Goal: Check status: Check status

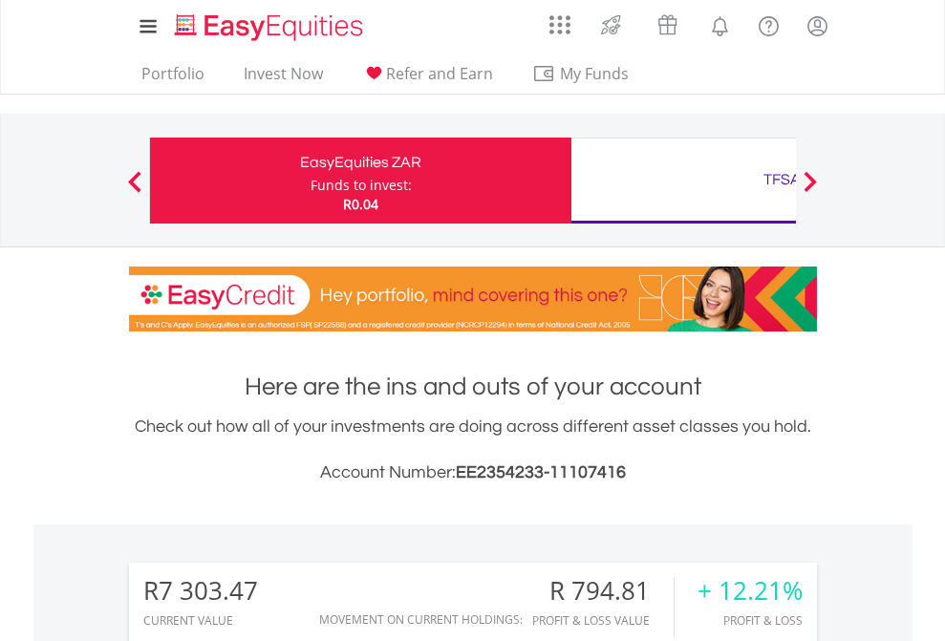
scroll to position [183, 300]
click at [310, 181] on div "Funds to invest:" at bounding box center [360, 185] width 101 height 19
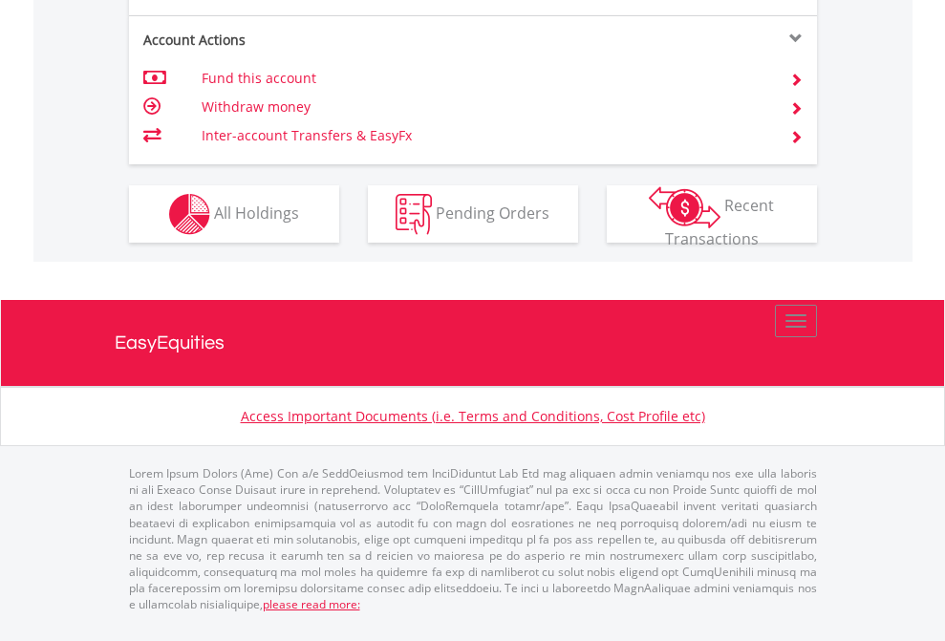
scroll to position [1705, 0]
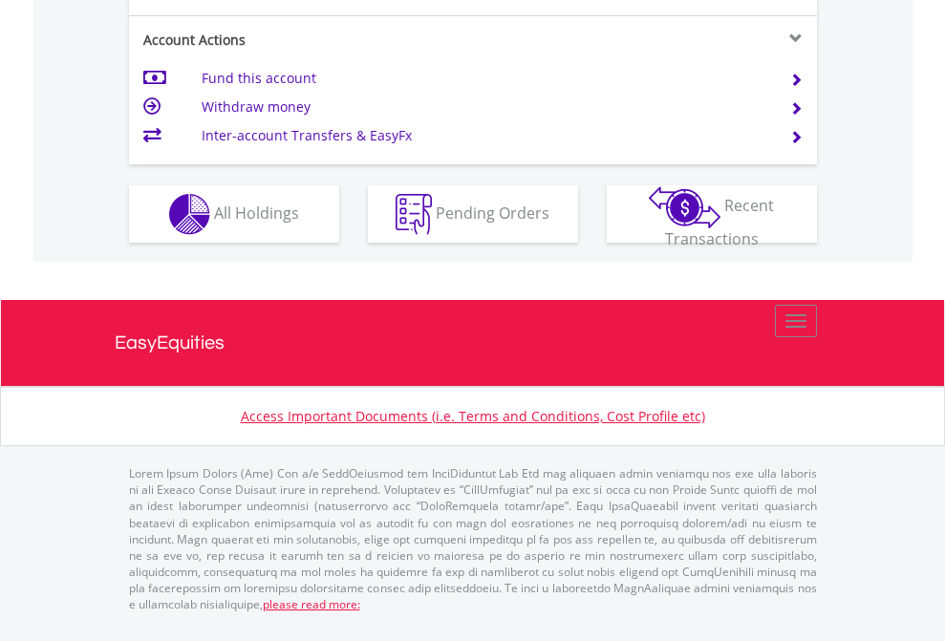
scroll to position [1831, 0]
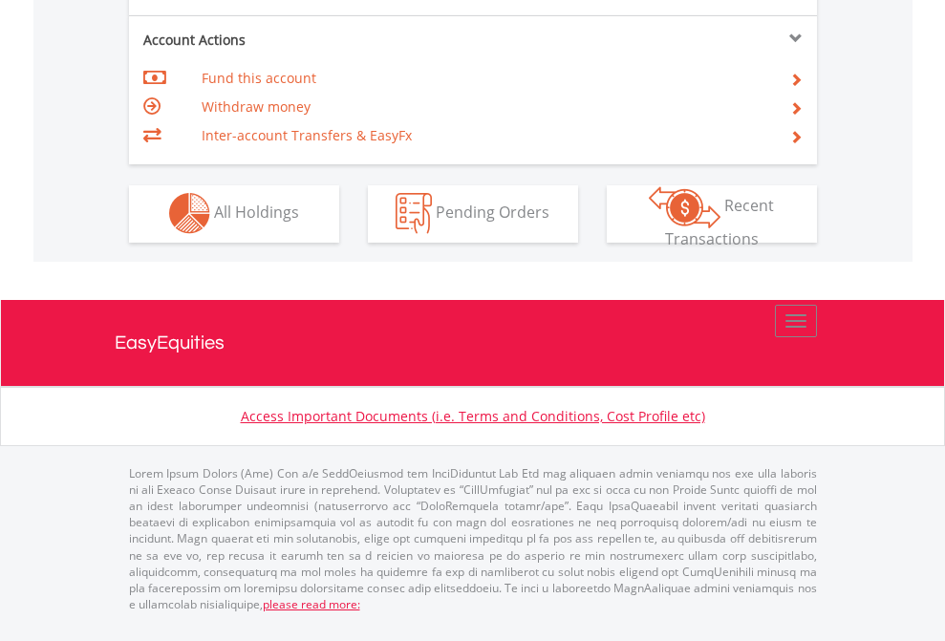
scroll to position [1786, 0]
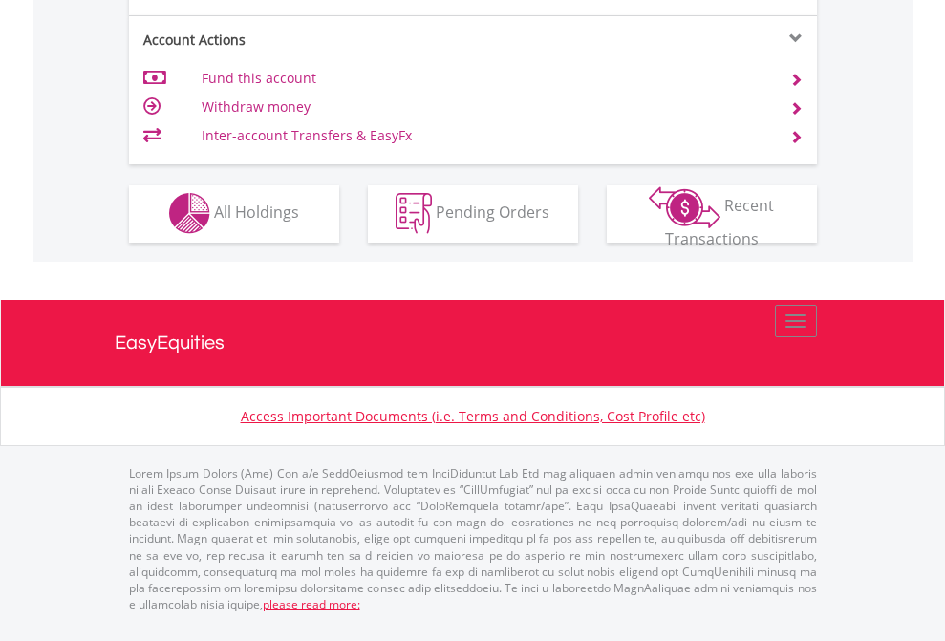
scroll to position [1786, 0]
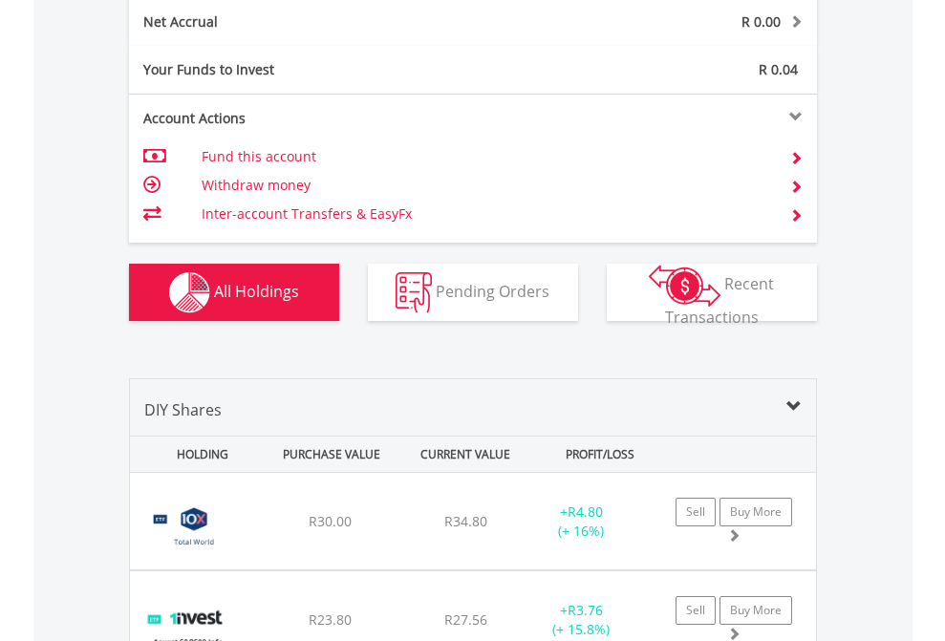
scroll to position [2162, 0]
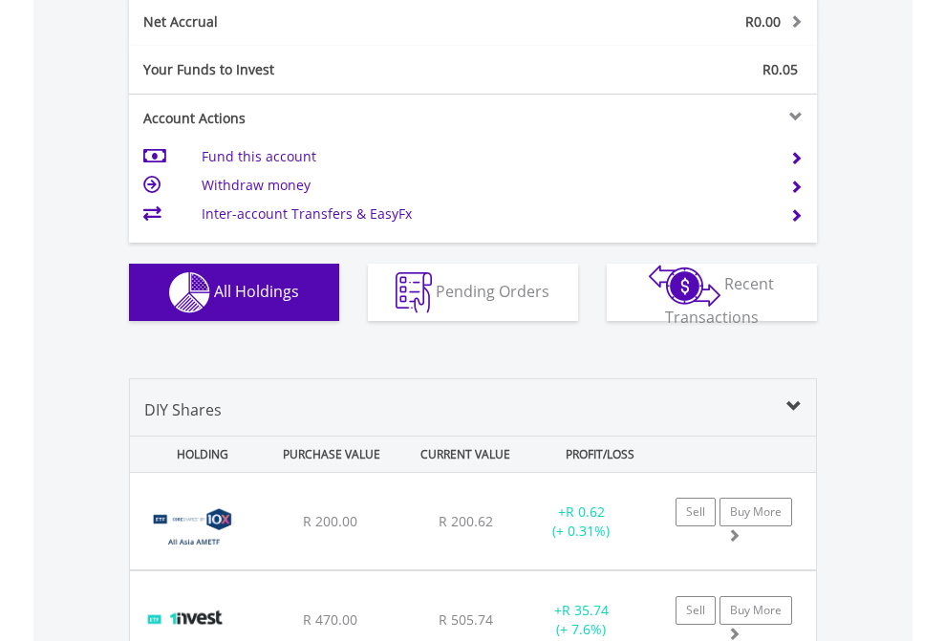
scroll to position [2162, 0]
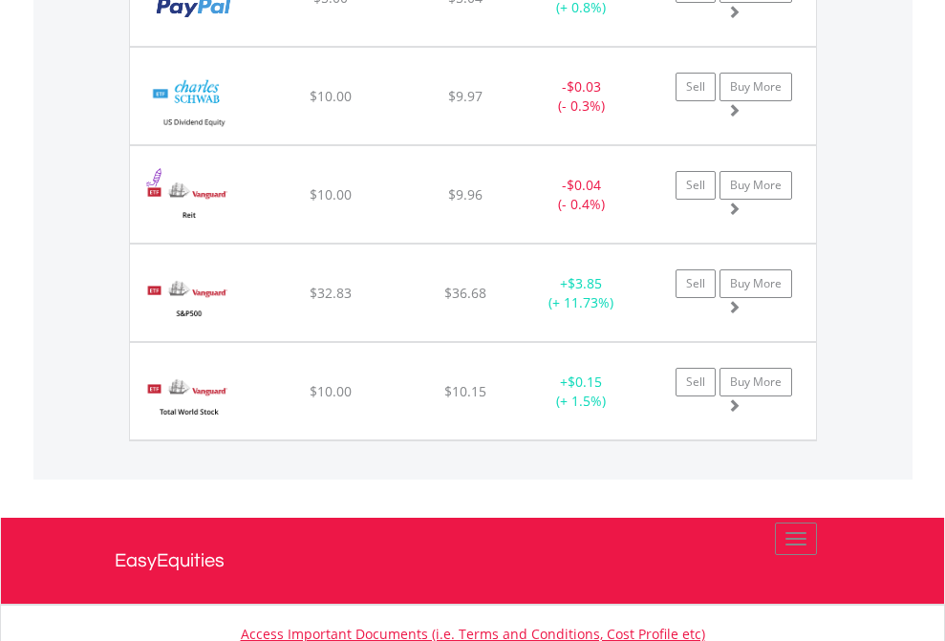
scroll to position [183, 300]
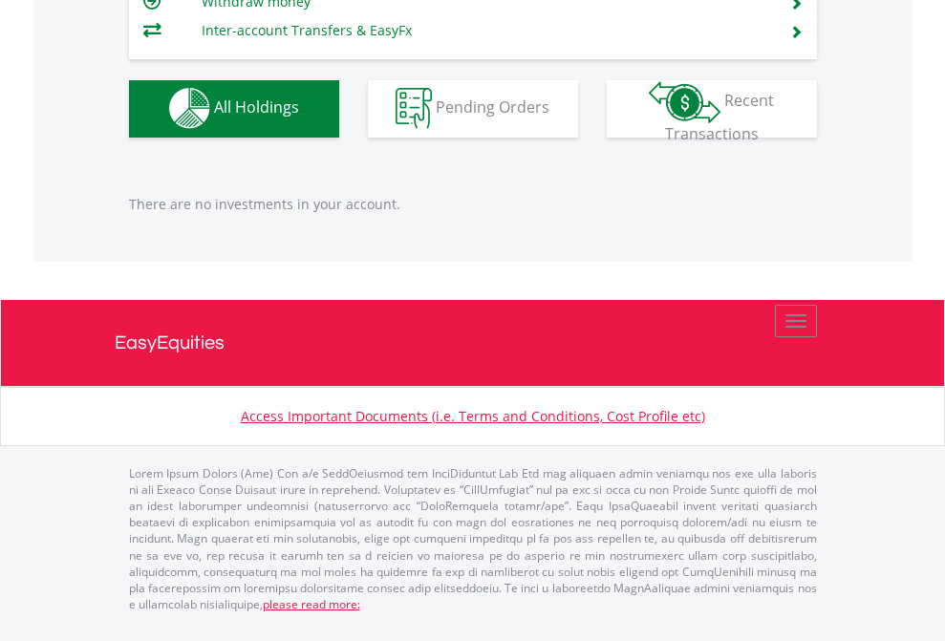
scroll to position [183, 300]
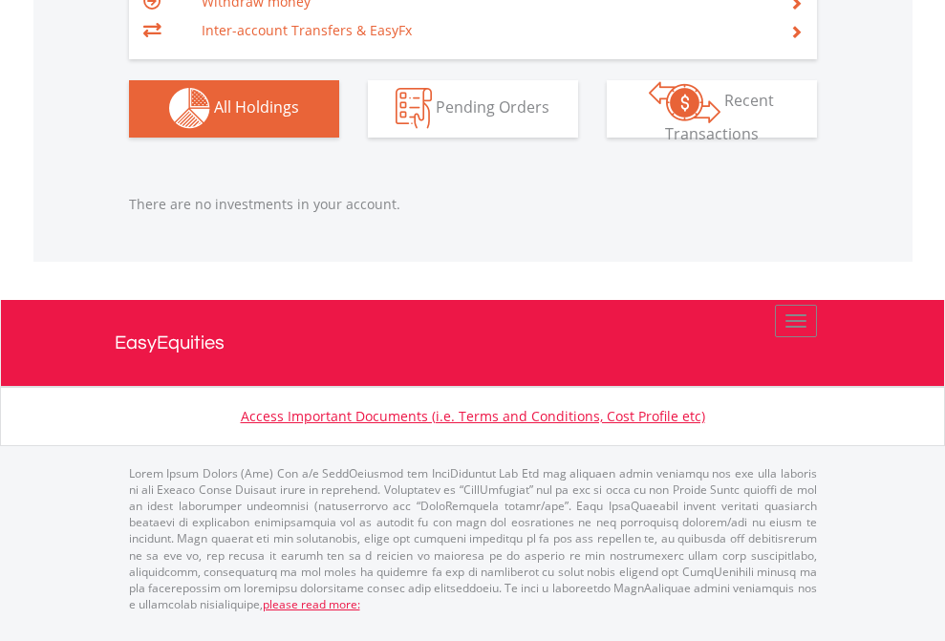
scroll to position [183, 300]
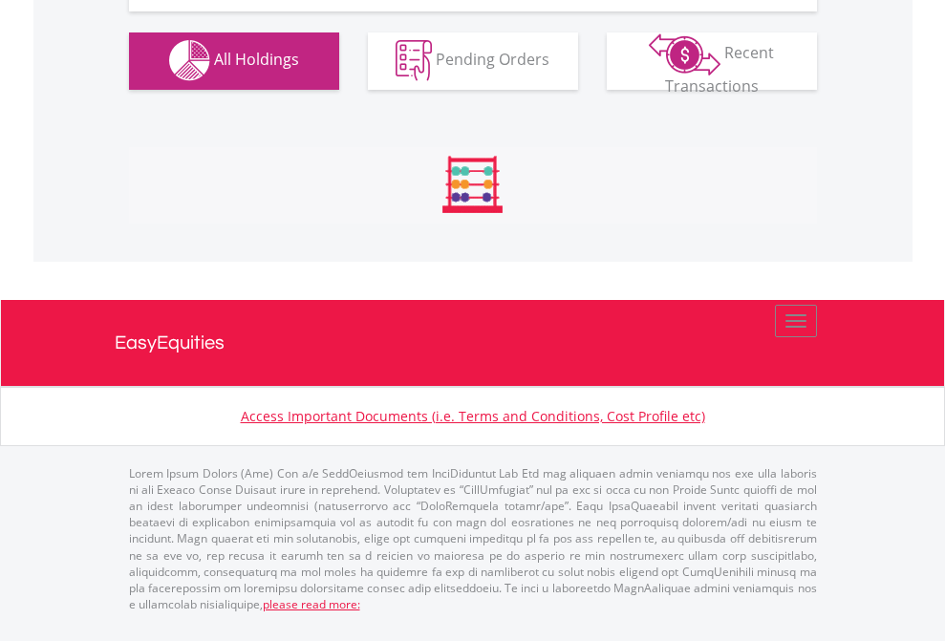
scroll to position [1891, 0]
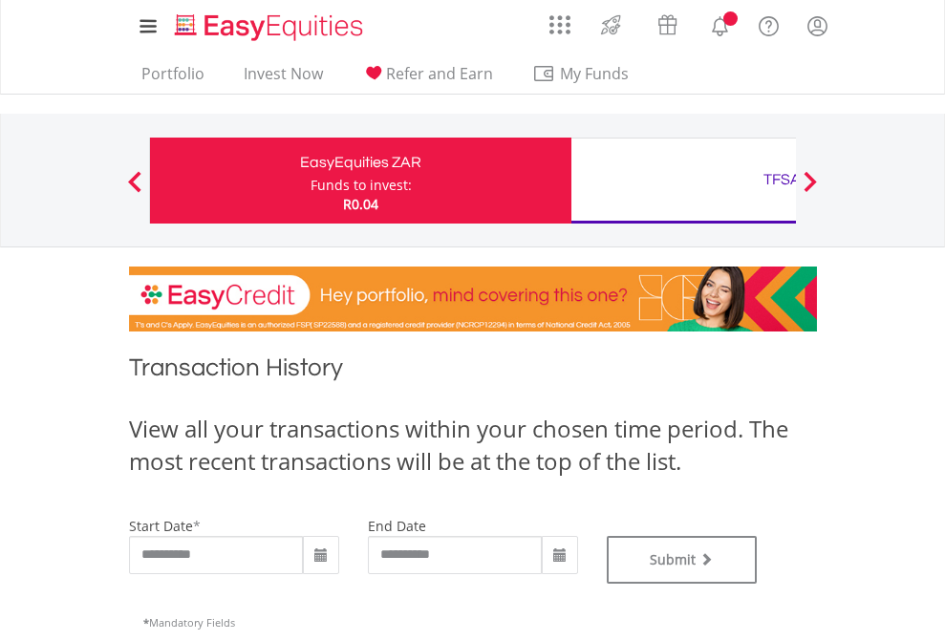
type input "**********"
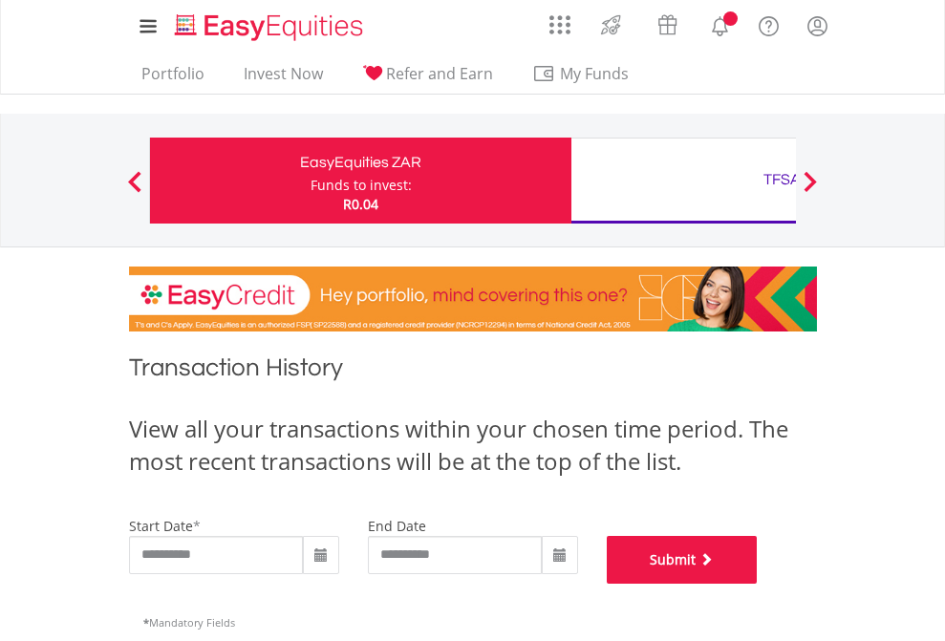
click at [757, 584] on button "Submit" at bounding box center [681, 560] width 151 height 48
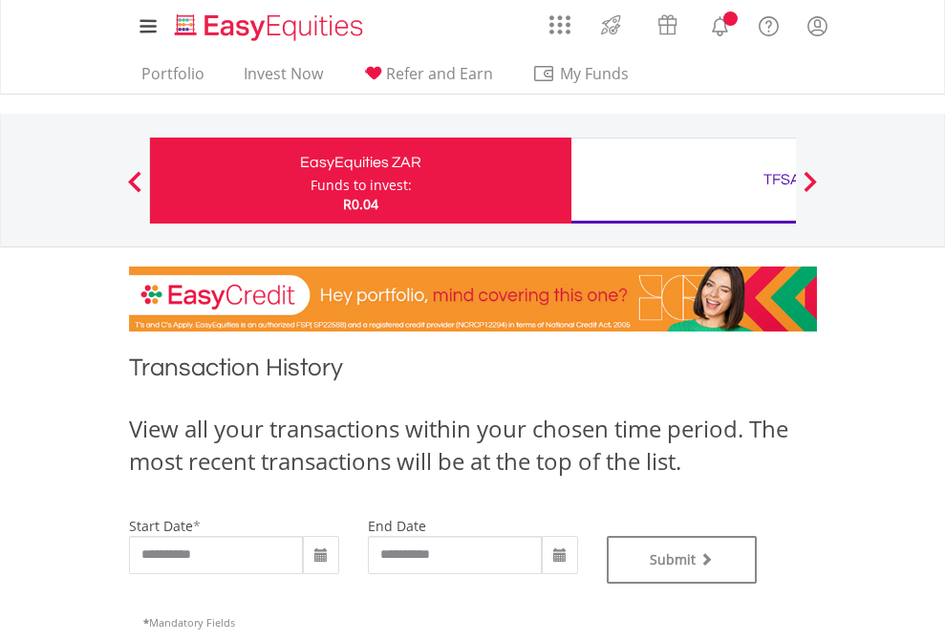
click at [683, 181] on div "TFSA" at bounding box center [782, 179] width 398 height 27
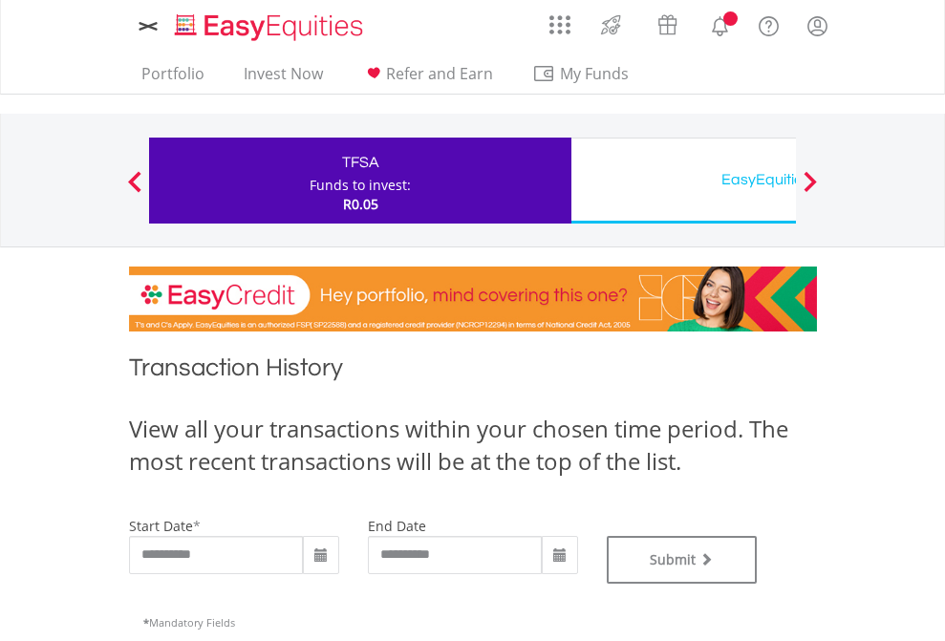
type input "**********"
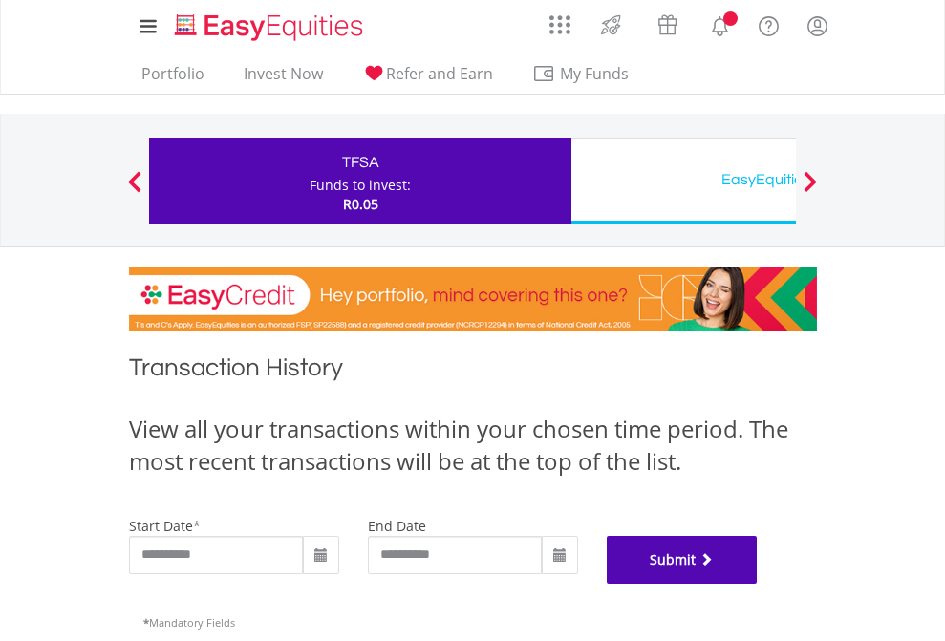
click at [757, 584] on button "Submit" at bounding box center [681, 560] width 151 height 48
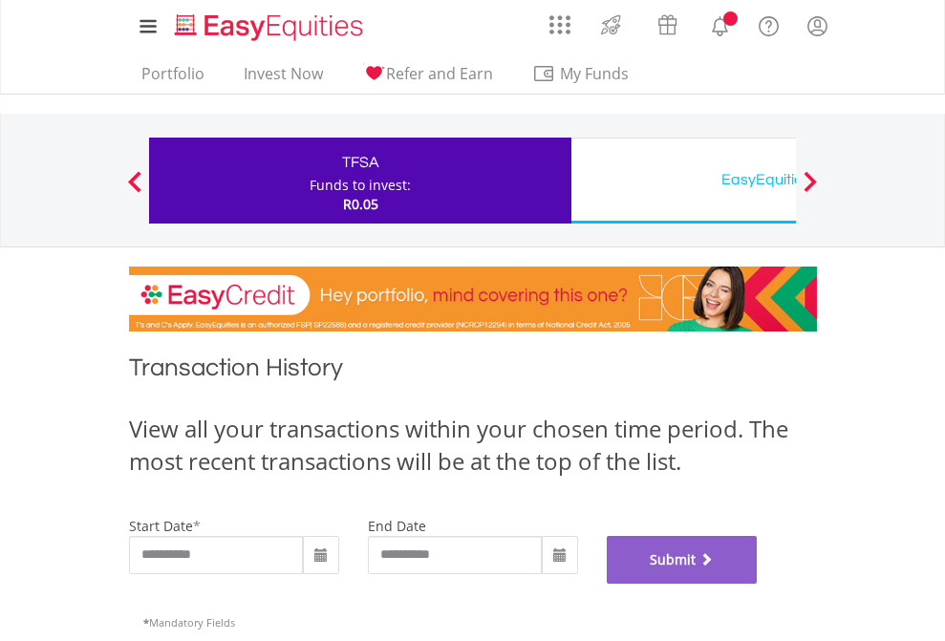
scroll to position [775, 0]
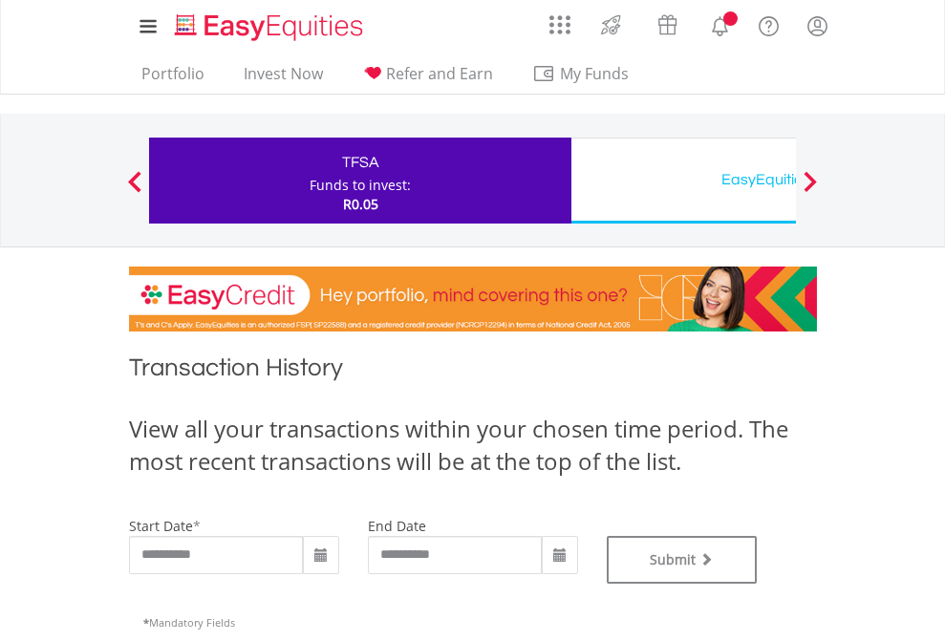
click at [683, 181] on div "EasyEquities USD" at bounding box center [782, 179] width 398 height 27
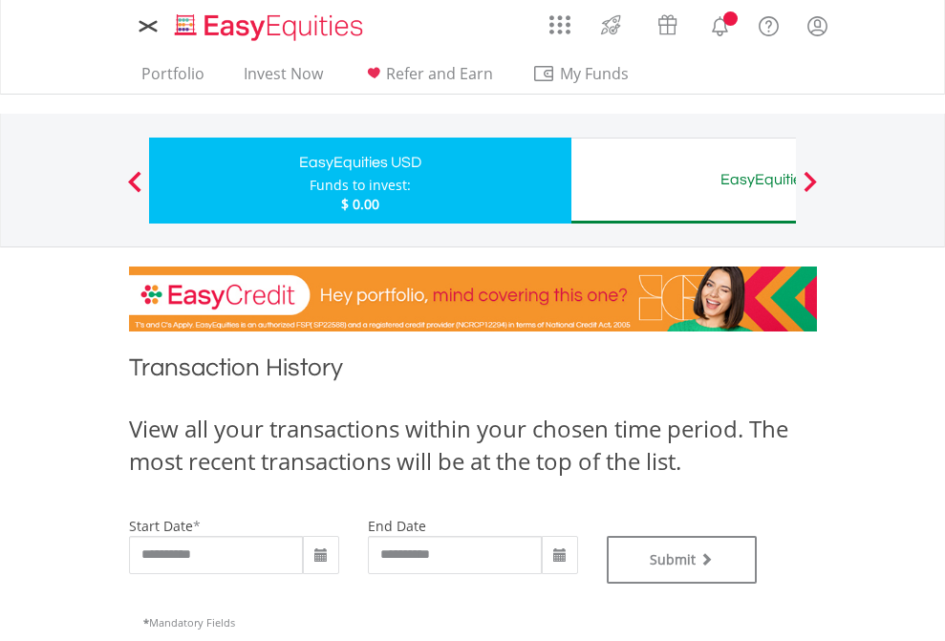
type input "**********"
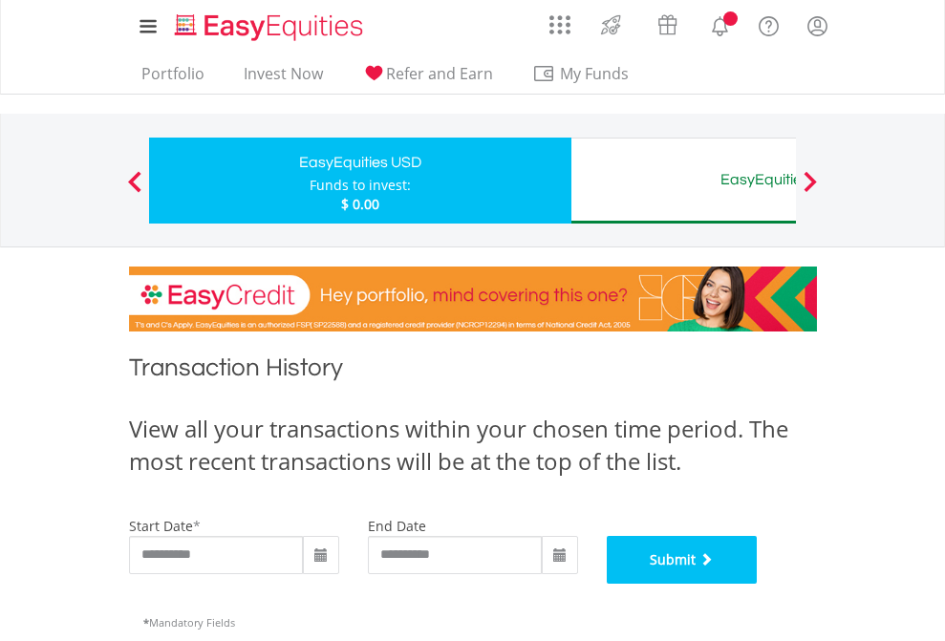
click at [757, 584] on button "Submit" at bounding box center [681, 560] width 151 height 48
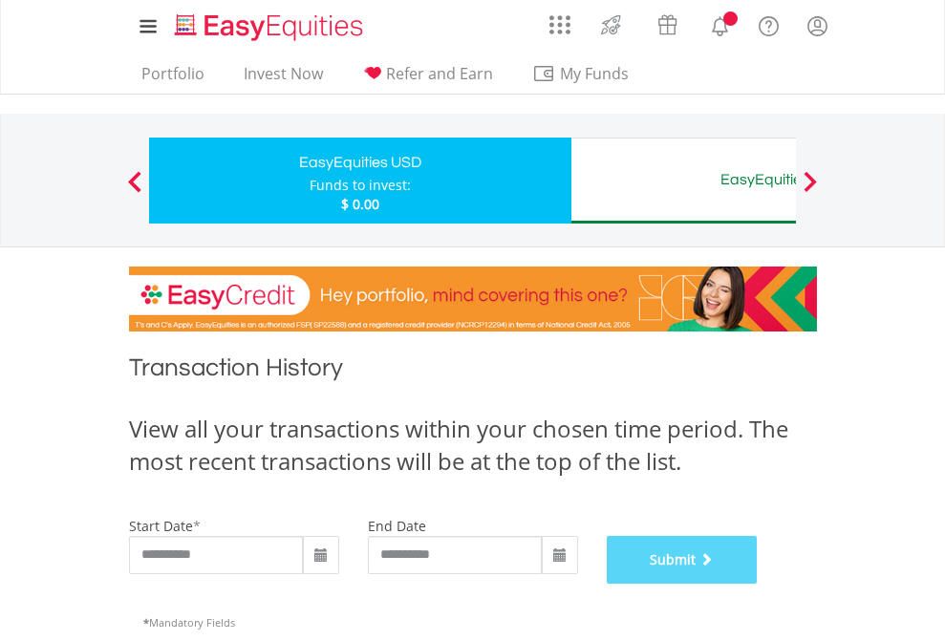
scroll to position [775, 0]
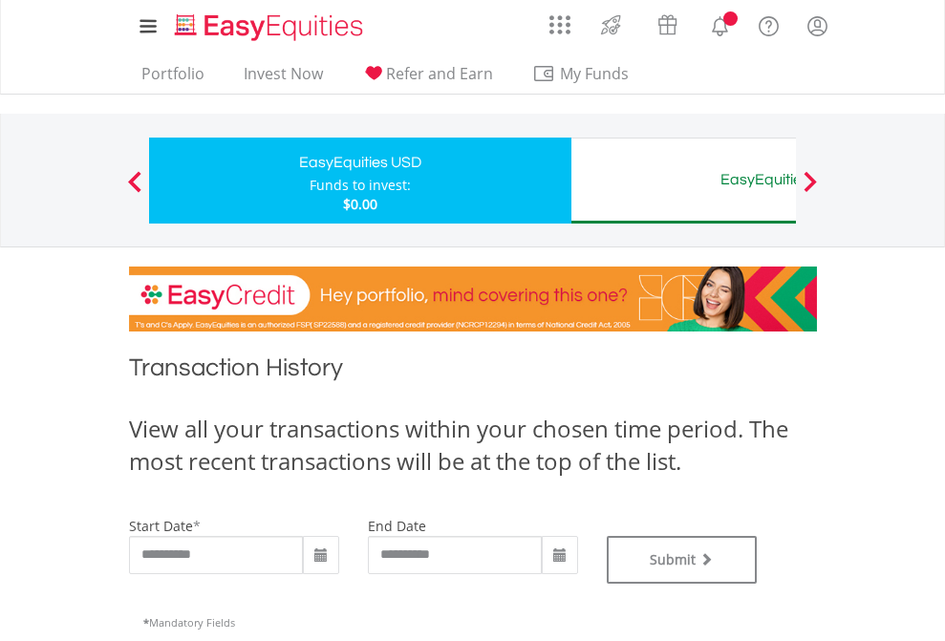
click at [683, 181] on div "EasyEquities AUD" at bounding box center [782, 179] width 398 height 27
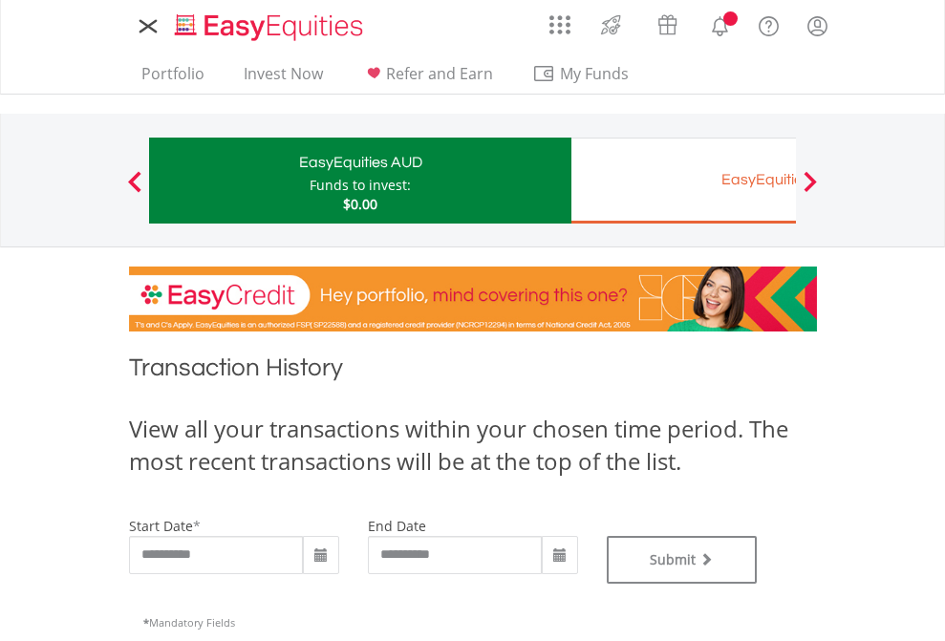
type input "**********"
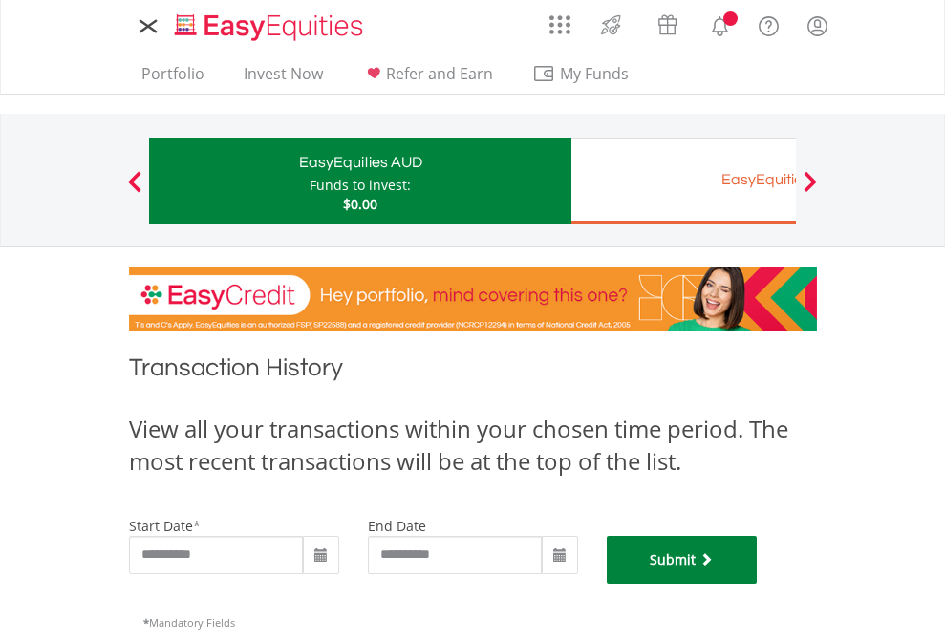
click at [757, 584] on button "Submit" at bounding box center [681, 560] width 151 height 48
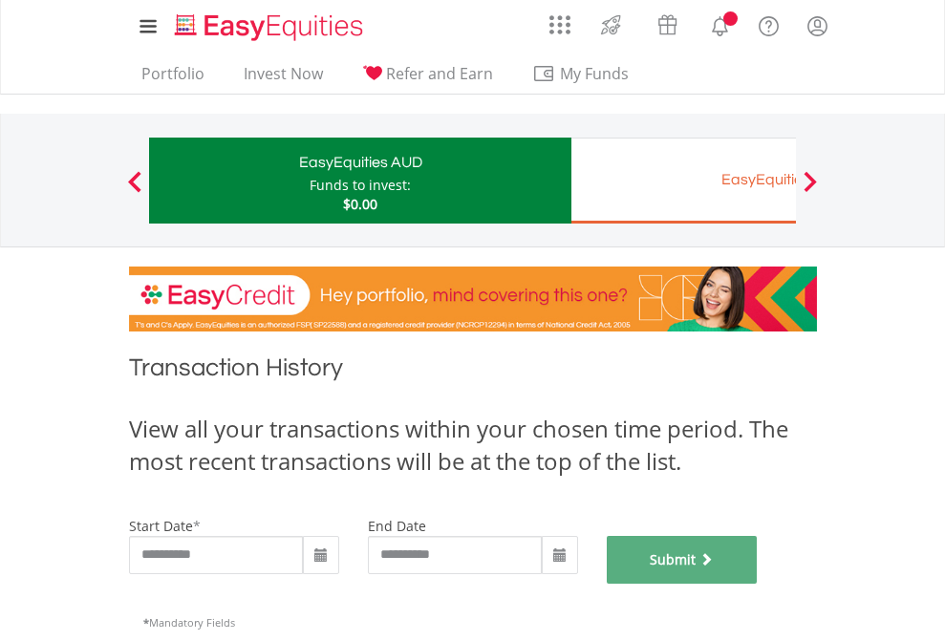
scroll to position [775, 0]
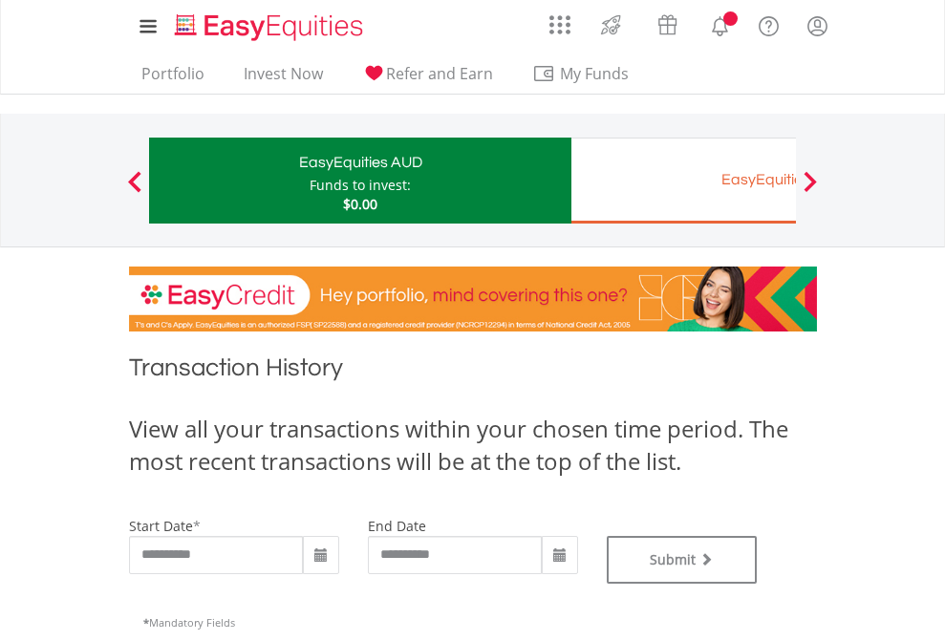
click at [683, 181] on div "EasyEquities EUR" at bounding box center [782, 179] width 398 height 27
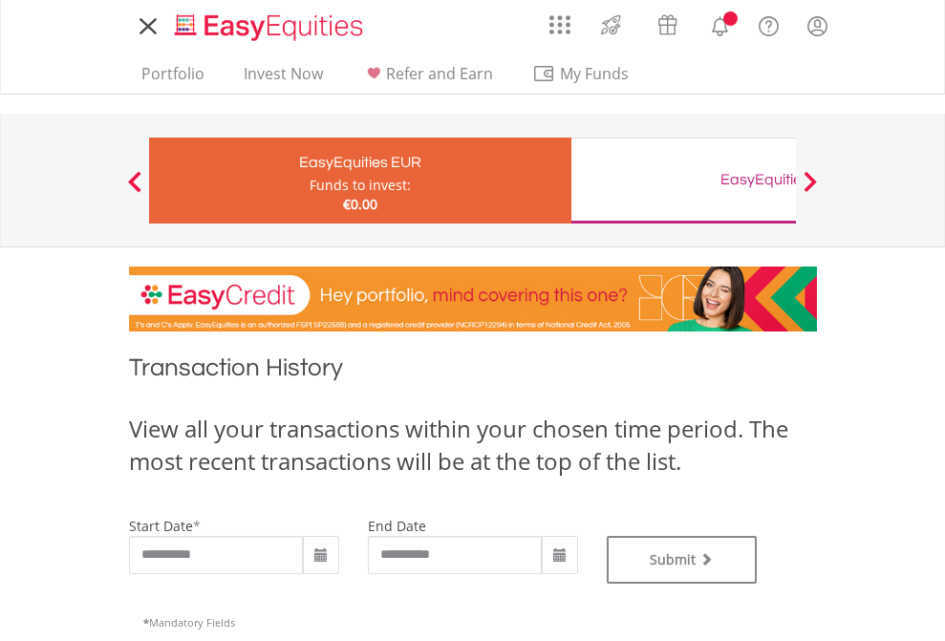
type input "**********"
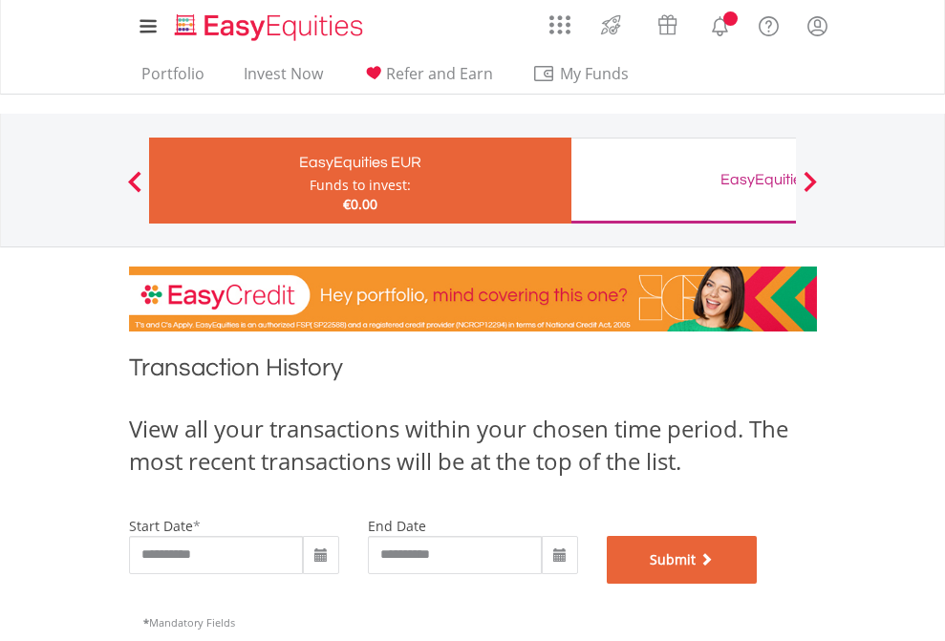
click at [757, 584] on button "Submit" at bounding box center [681, 560] width 151 height 48
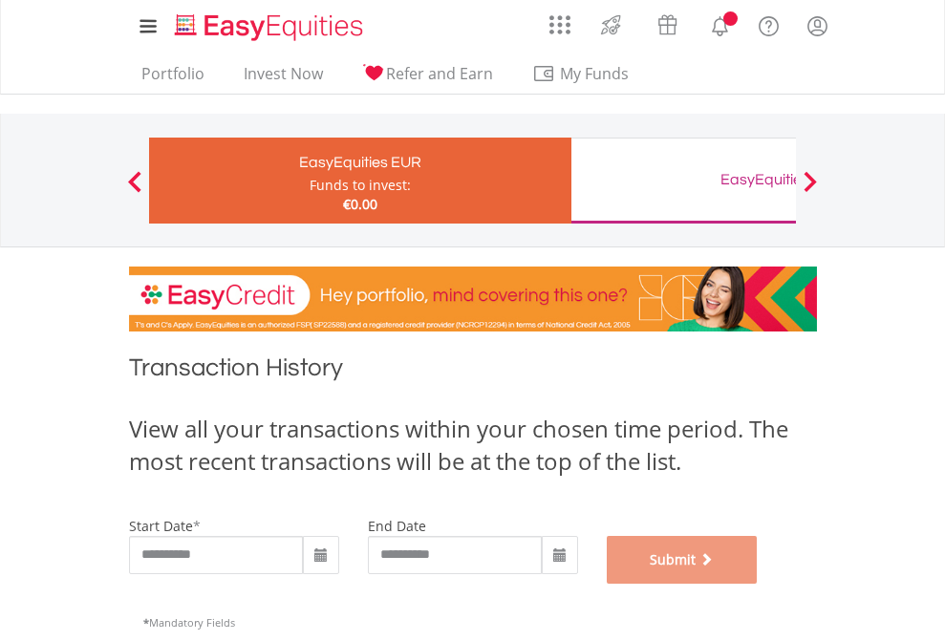
scroll to position [775, 0]
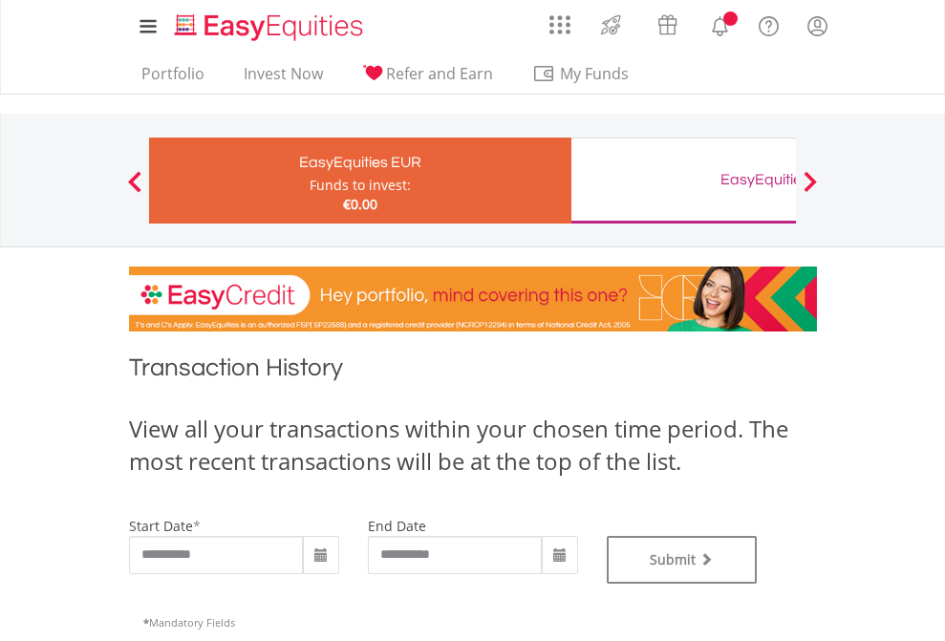
click at [683, 181] on div "EasyEquities GBP" at bounding box center [782, 179] width 398 height 27
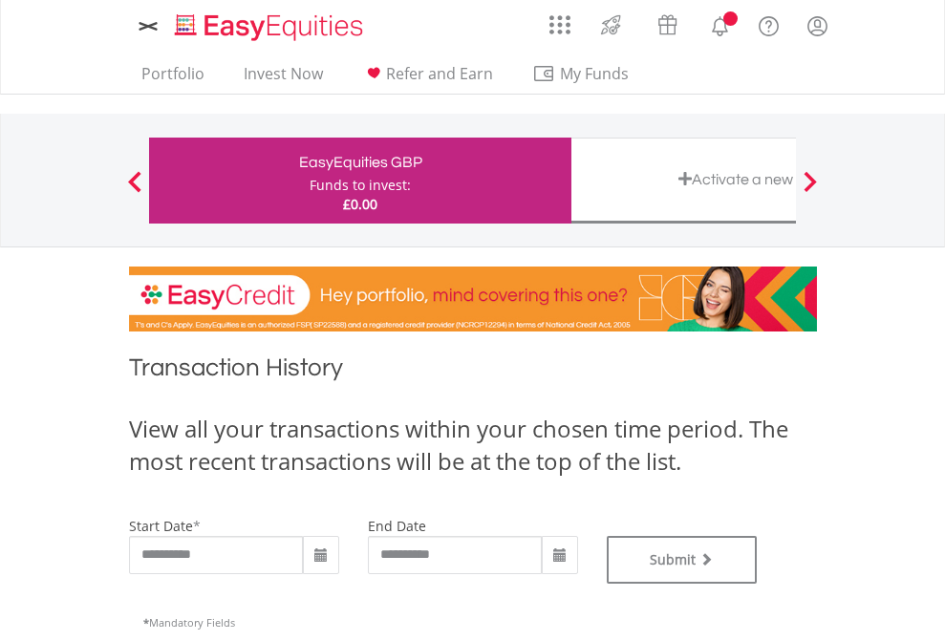
type input "**********"
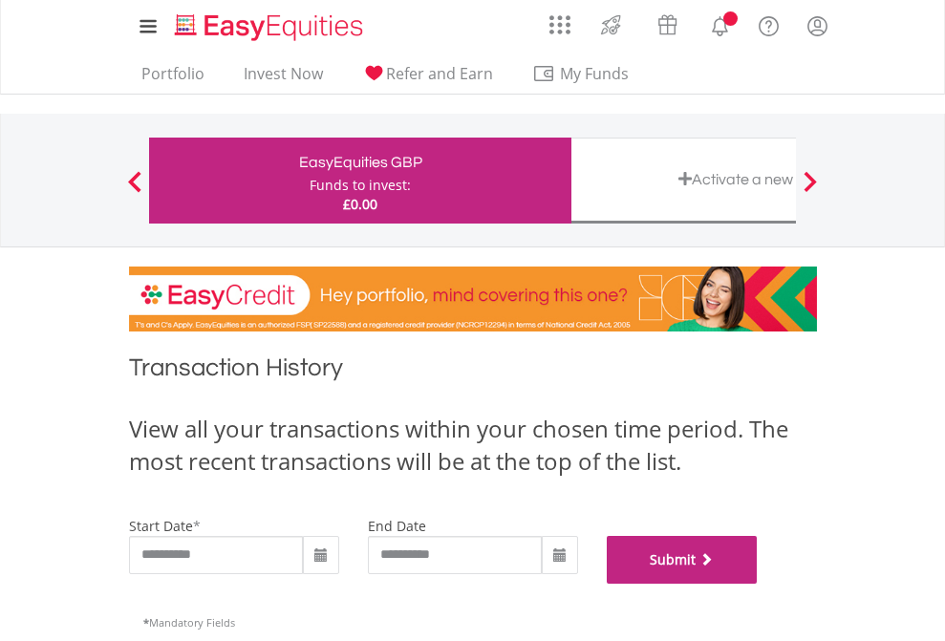
click at [757, 584] on button "Submit" at bounding box center [681, 560] width 151 height 48
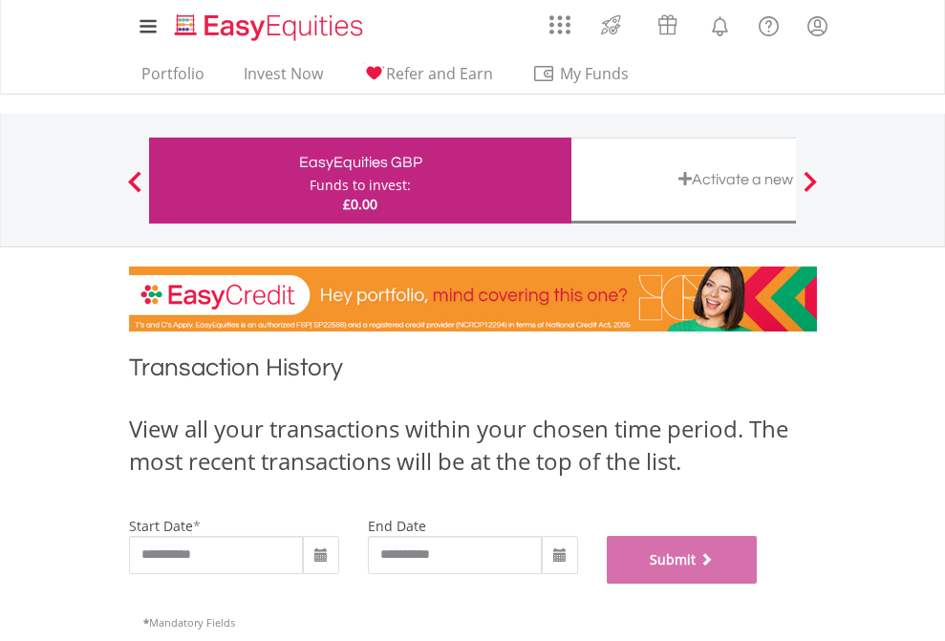
scroll to position [775, 0]
